Goal: Information Seeking & Learning: Learn about a topic

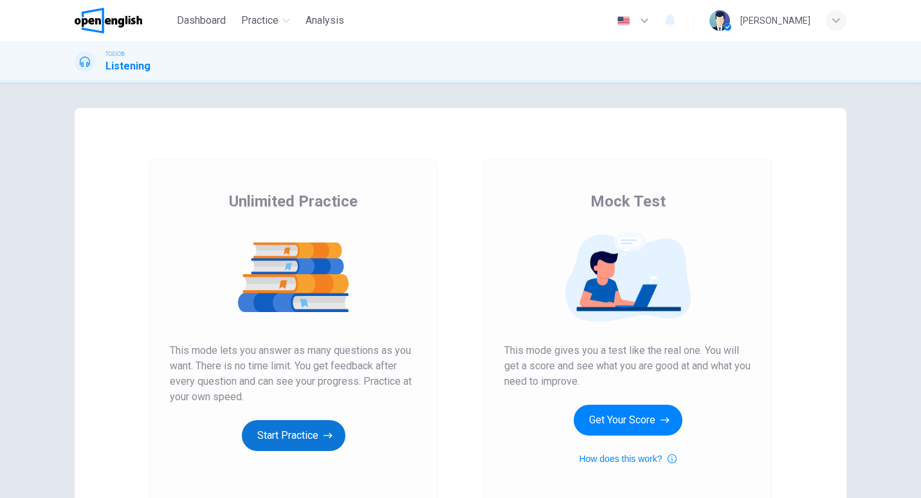
click at [307, 427] on button "Start Practice" at bounding box center [294, 435] width 104 height 31
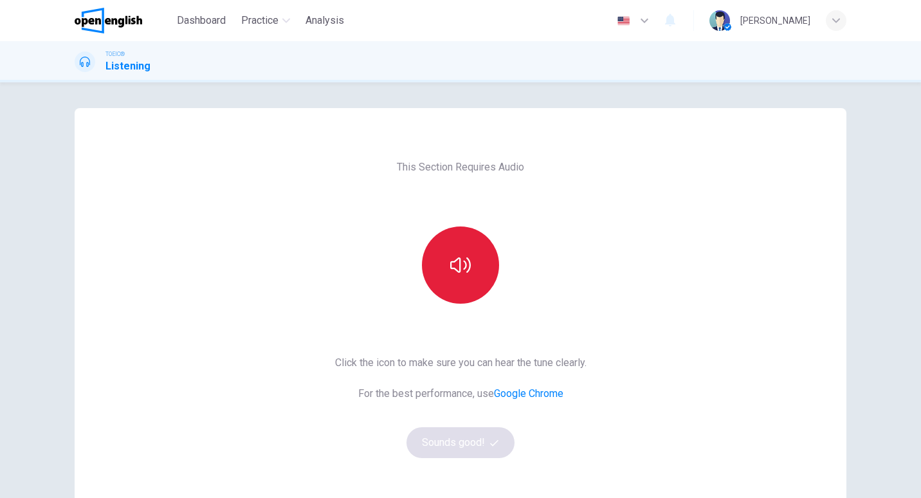
click at [473, 272] on button "button" at bounding box center [460, 264] width 77 height 77
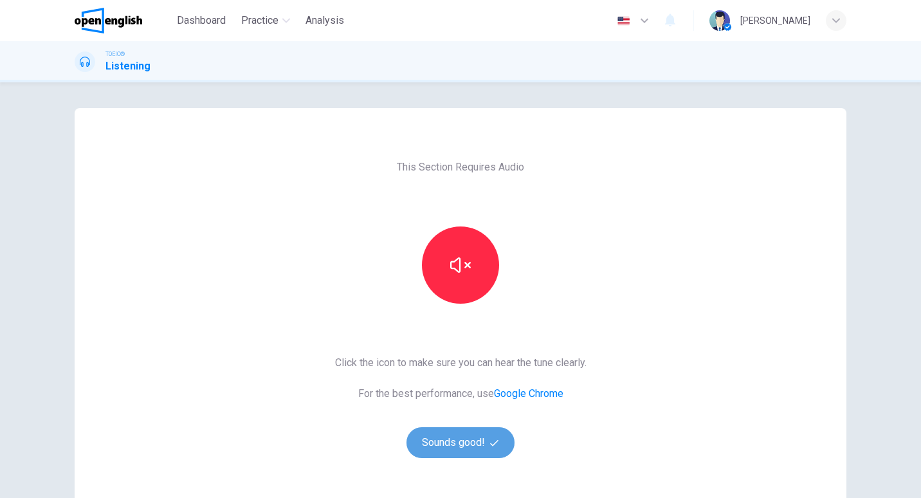
click at [445, 447] on button "Sounds good!" at bounding box center [461, 442] width 108 height 31
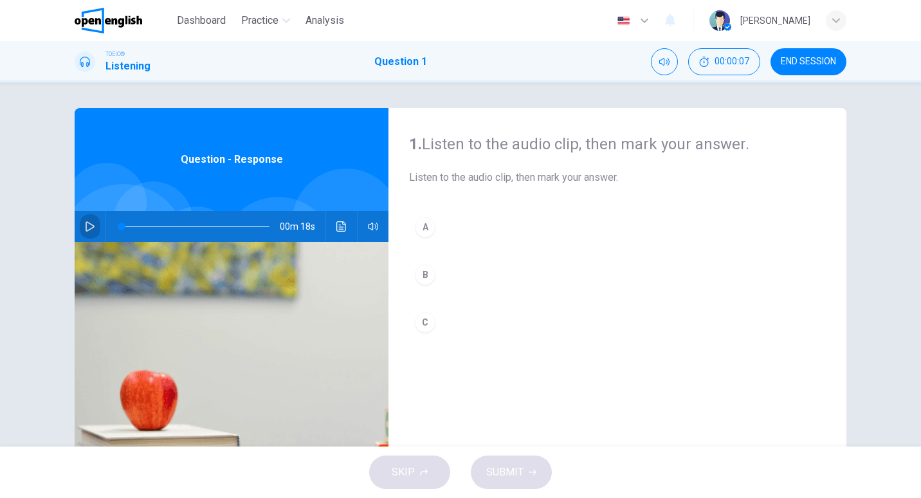
click at [91, 223] on icon "button" at bounding box center [90, 226] width 10 height 10
click at [75, 235] on div "00m 18s" at bounding box center [232, 226] width 314 height 31
click at [85, 227] on icon "button" at bounding box center [90, 226] width 10 height 10
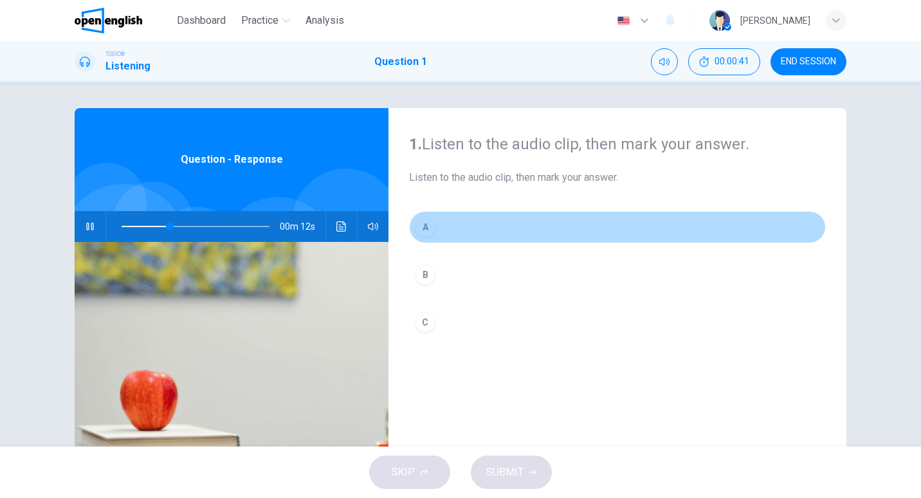
click at [425, 225] on div "A" at bounding box center [425, 227] width 21 height 21
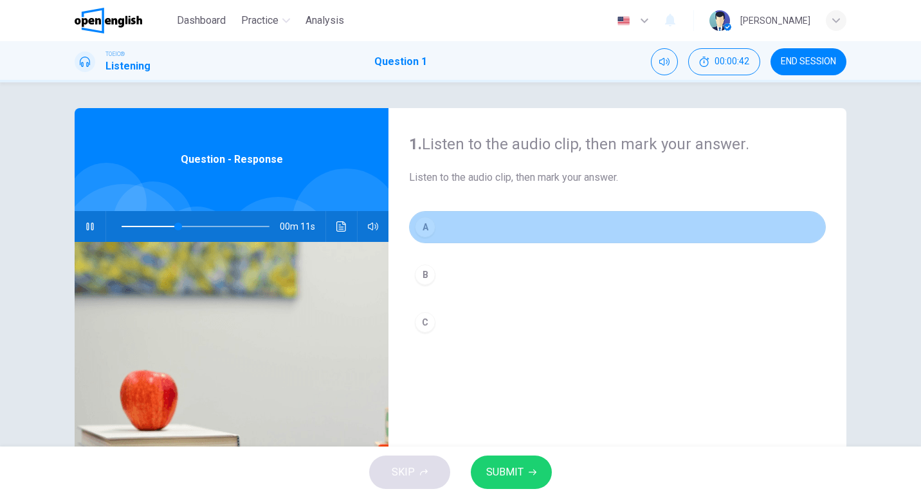
click at [425, 225] on div "A" at bounding box center [425, 227] width 21 height 21
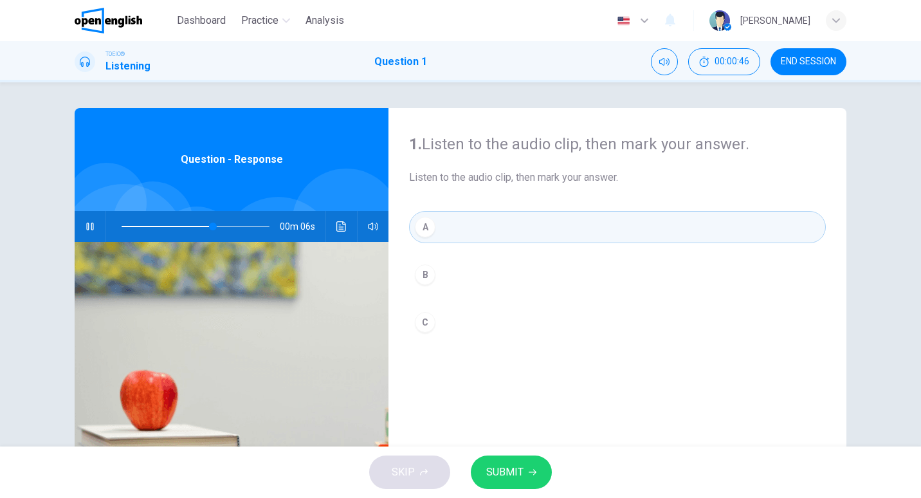
type input "**"
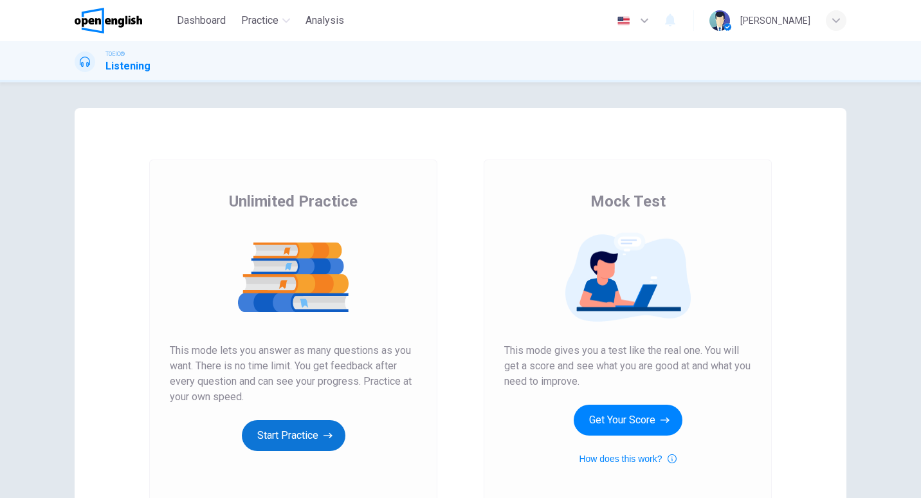
click at [305, 439] on button "Start Practice" at bounding box center [294, 435] width 104 height 31
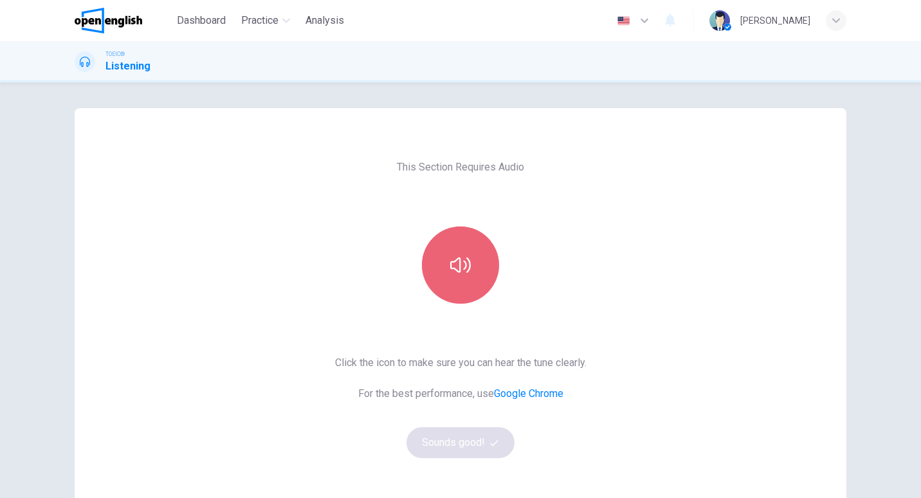
click at [475, 272] on button "button" at bounding box center [460, 264] width 77 height 77
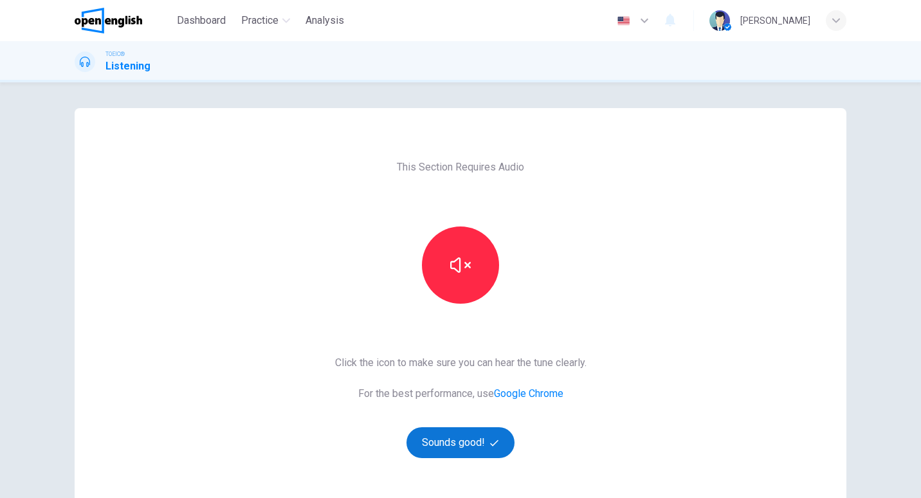
click at [461, 441] on button "Sounds good!" at bounding box center [461, 442] width 108 height 31
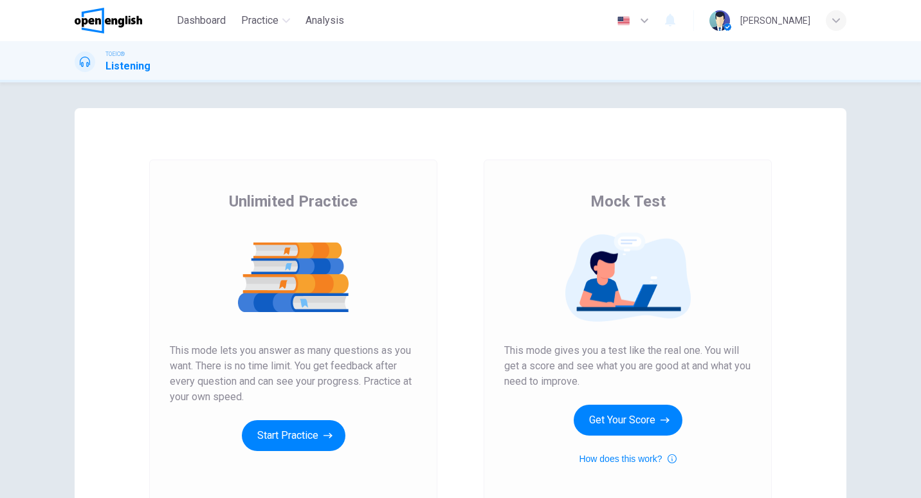
click at [241, 450] on div "Unlimited Practice This mode lets you answer as many questions as you want. The…" at bounding box center [293, 321] width 247 height 260
click at [274, 439] on button "Start Practice" at bounding box center [294, 435] width 104 height 31
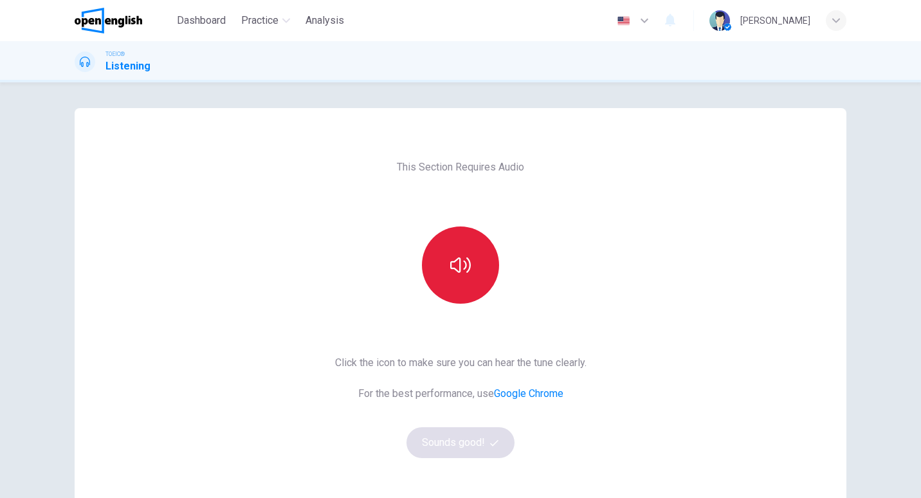
click at [450, 255] on icon "button" at bounding box center [460, 265] width 21 height 21
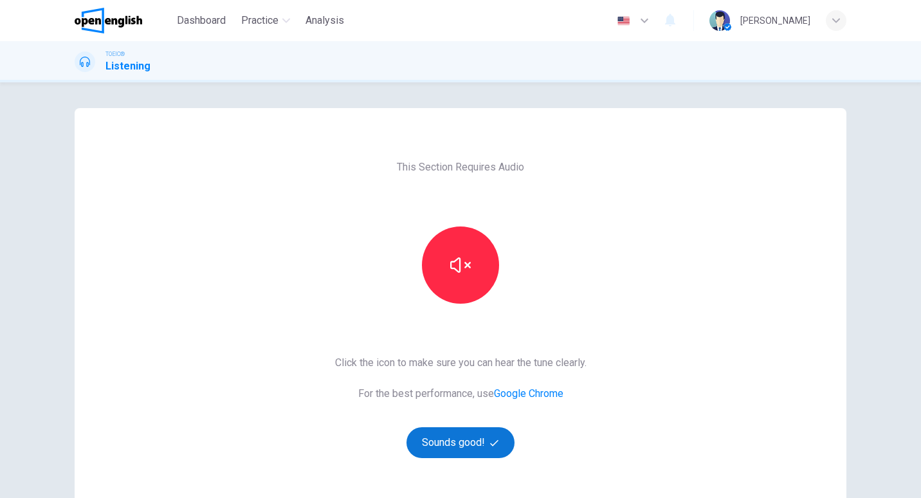
click at [444, 439] on button "Sounds good!" at bounding box center [461, 442] width 108 height 31
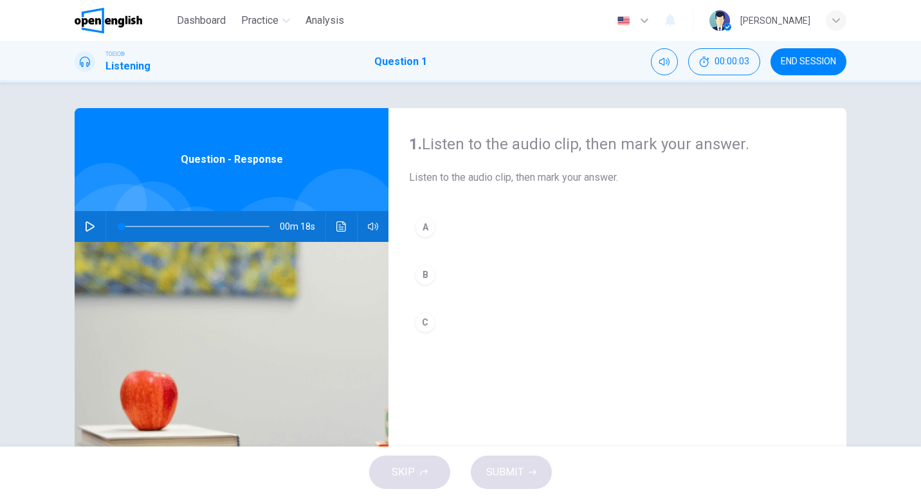
click at [86, 234] on button "button" at bounding box center [90, 226] width 21 height 31
type input "*"
click at [424, 228] on div "A" at bounding box center [425, 227] width 21 height 21
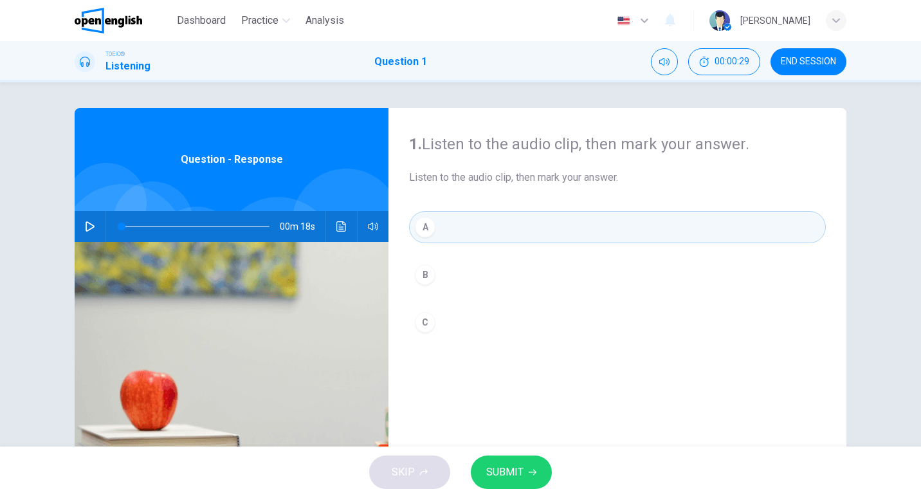
click at [425, 277] on div "B" at bounding box center [425, 274] width 21 height 21
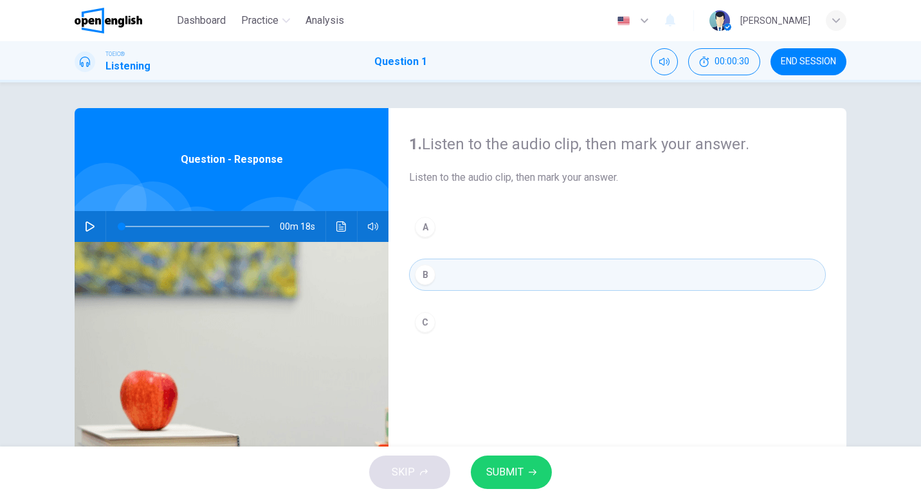
click at [427, 325] on div "C" at bounding box center [425, 322] width 21 height 21
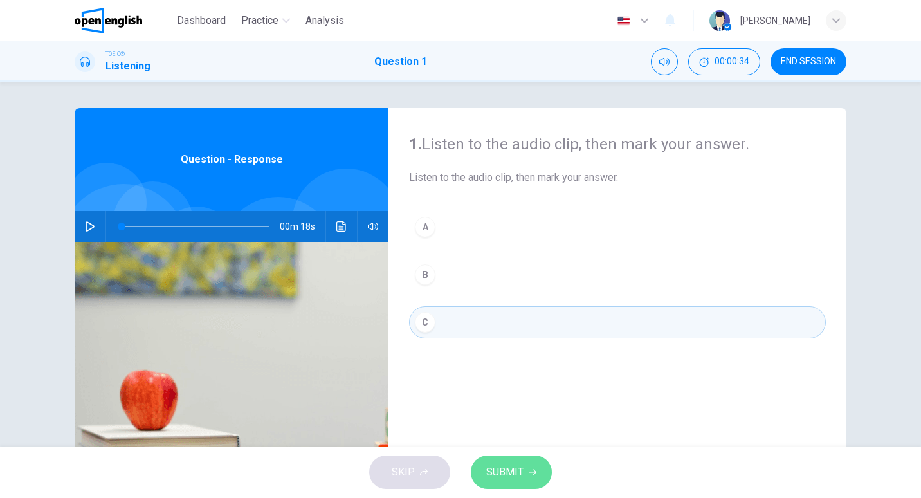
click at [512, 472] on span "SUBMIT" at bounding box center [504, 472] width 37 height 18
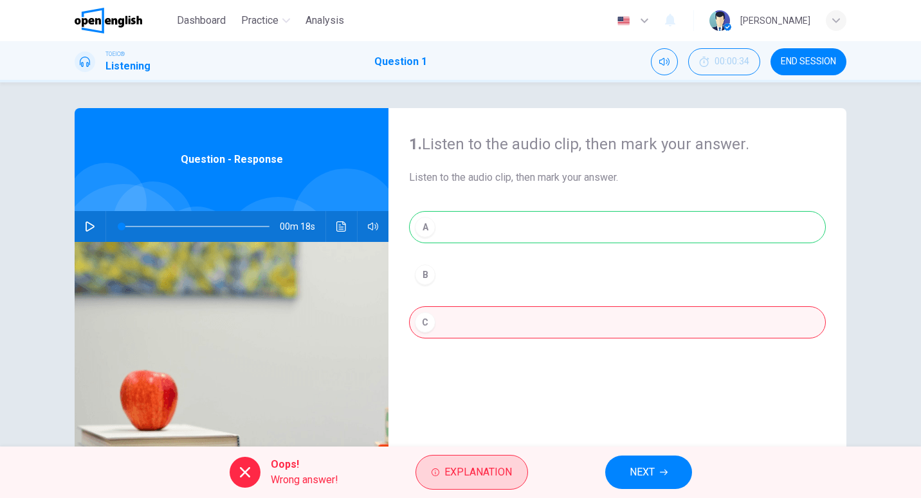
click at [497, 472] on span "Explanation" at bounding box center [479, 472] width 68 height 18
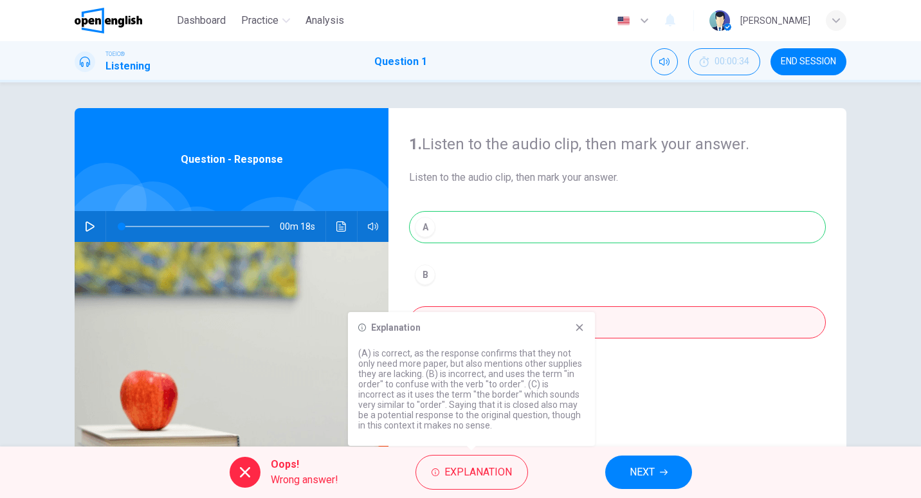
click at [580, 328] on icon at bounding box center [580, 327] width 10 height 10
